Goal: Find specific page/section: Find specific page/section

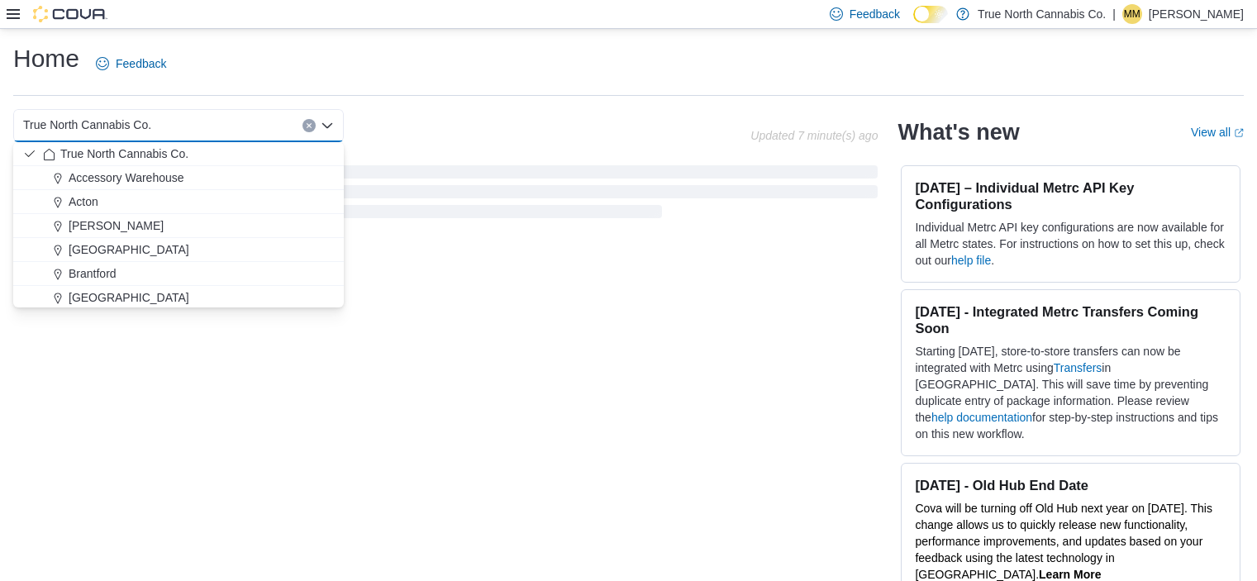
scroll to position [25, 0]
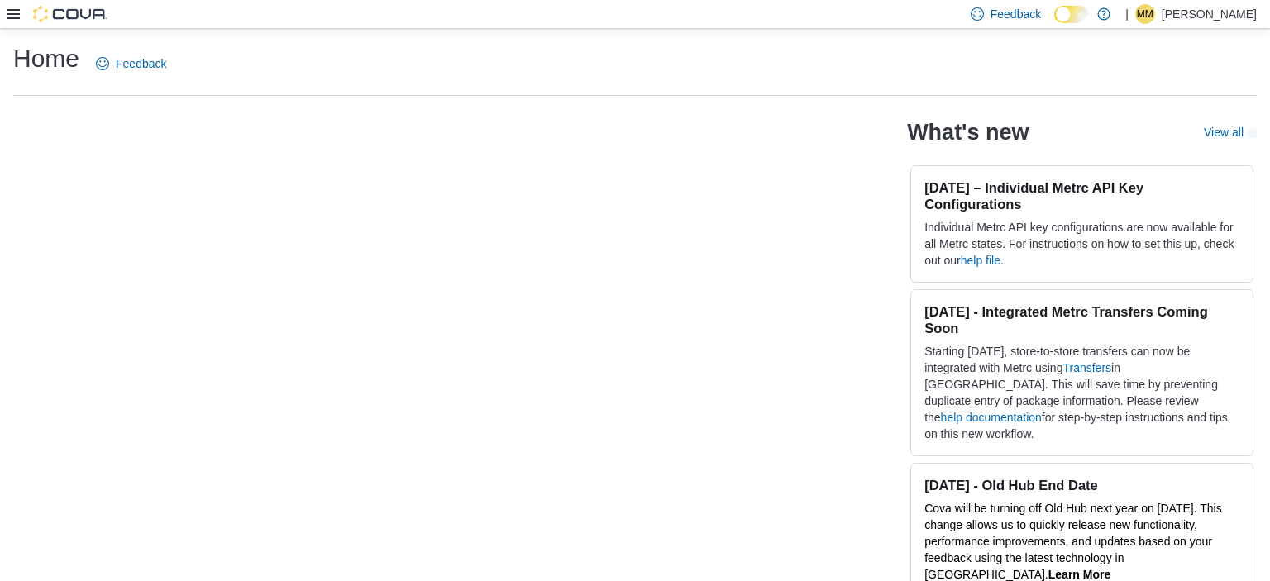
click at [572, 63] on div "Home Feedback" at bounding box center [634, 63] width 1243 height 43
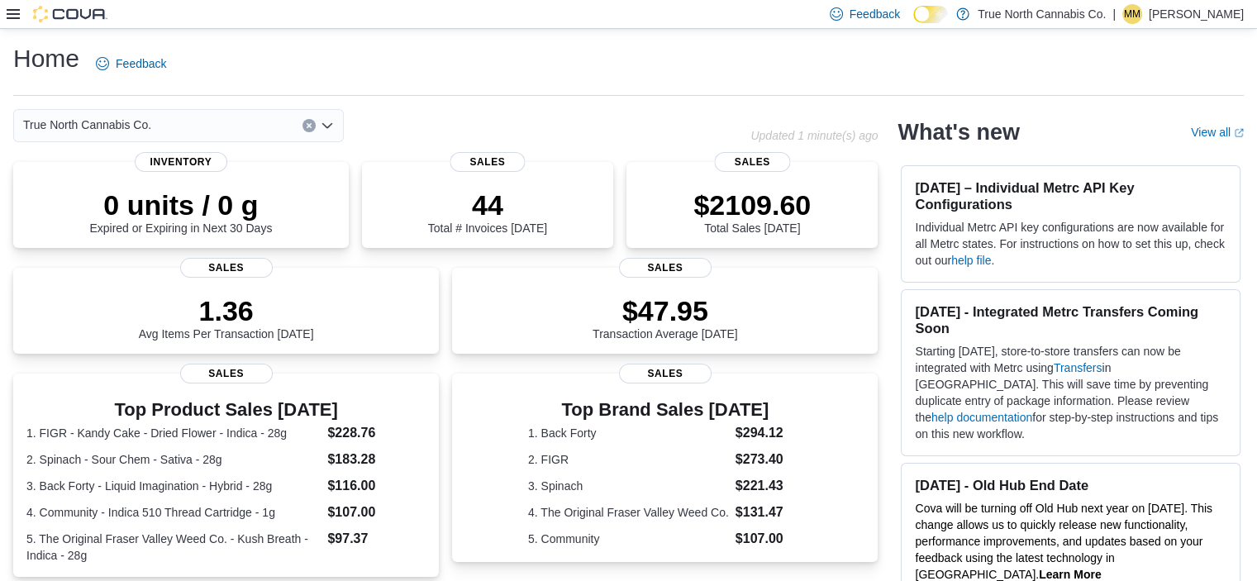
click at [18, 17] on icon at bounding box center [13, 13] width 13 height 13
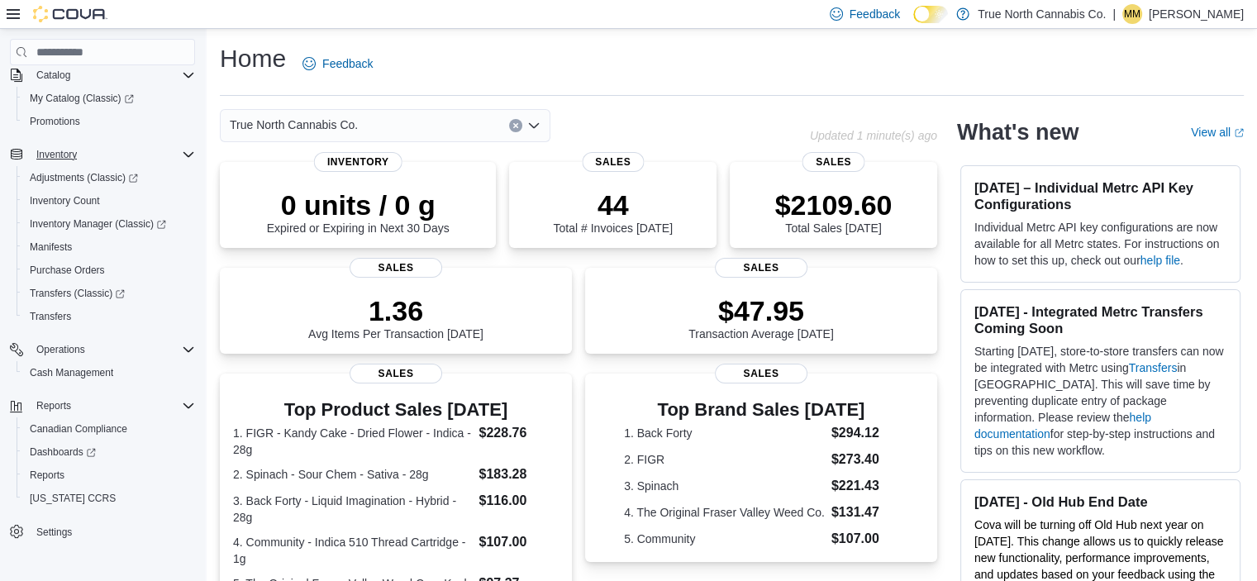
scroll to position [112, 0]
click at [33, 475] on span "Reports" at bounding box center [47, 476] width 35 height 13
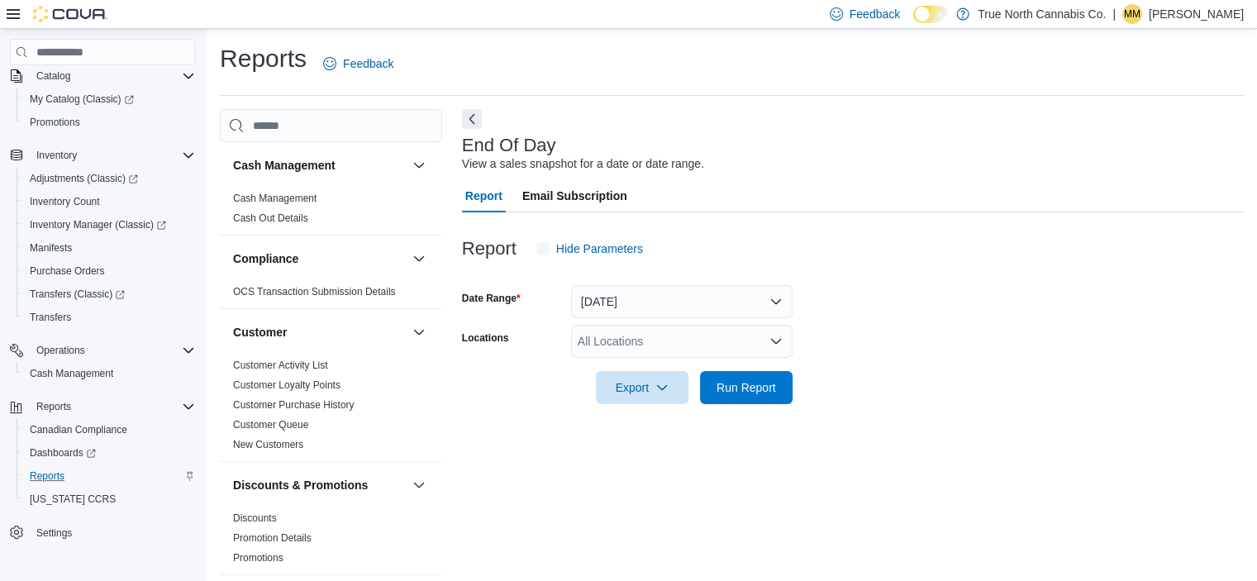
scroll to position [10, 0]
